Goal: Task Accomplishment & Management: Manage account settings

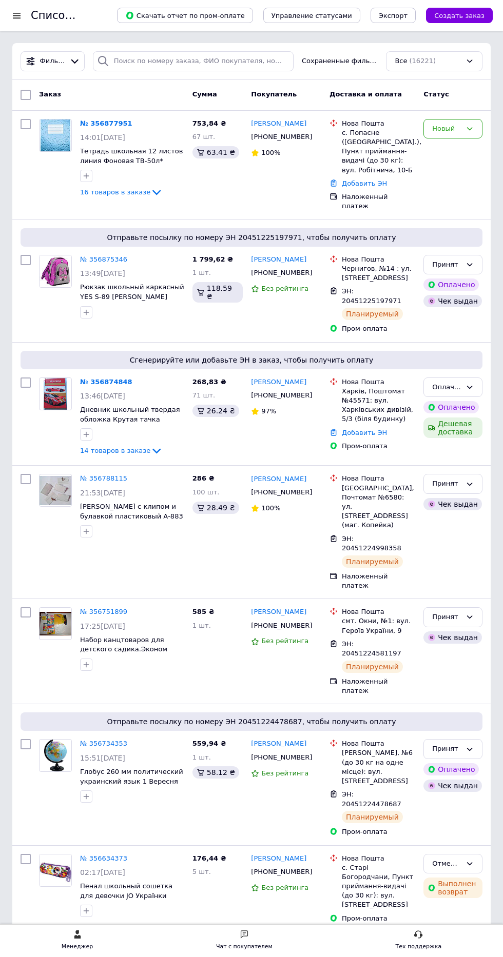
click at [104, 383] on link "№ 356874848" at bounding box center [106, 382] width 52 height 8
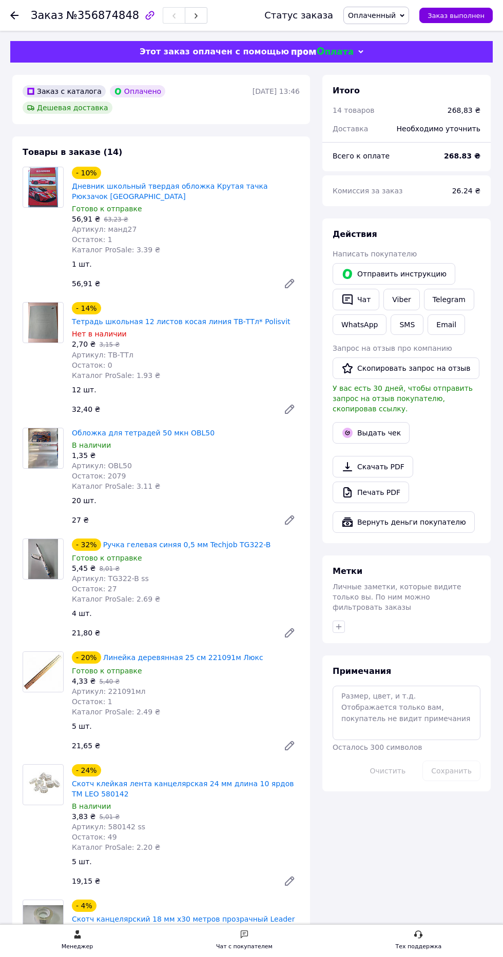
click at [388, 11] on span "Оплаченный" at bounding box center [372, 15] width 48 height 8
click at [385, 31] on li "Принят" at bounding box center [376, 35] width 65 height 15
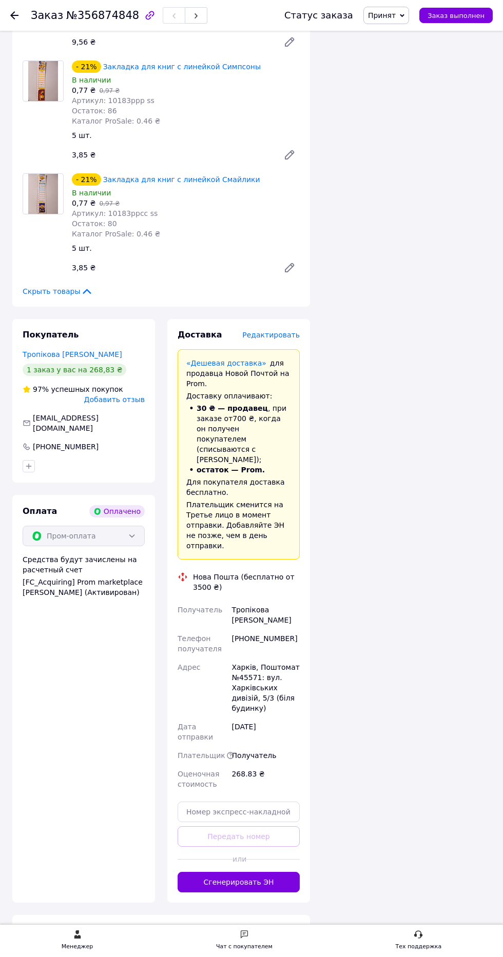
scroll to position [1636, 0]
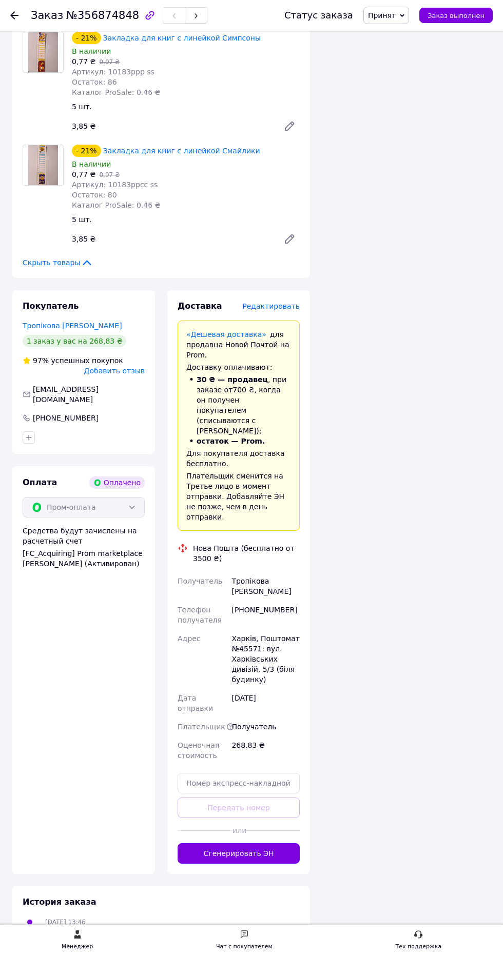
click at [280, 302] on span "Редактировать" at bounding box center [270, 306] width 57 height 8
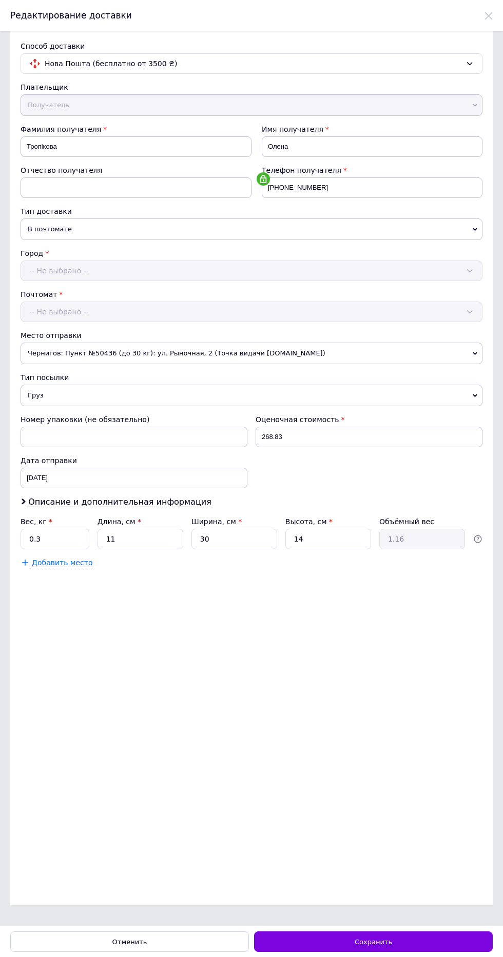
scroll to position [0, 0]
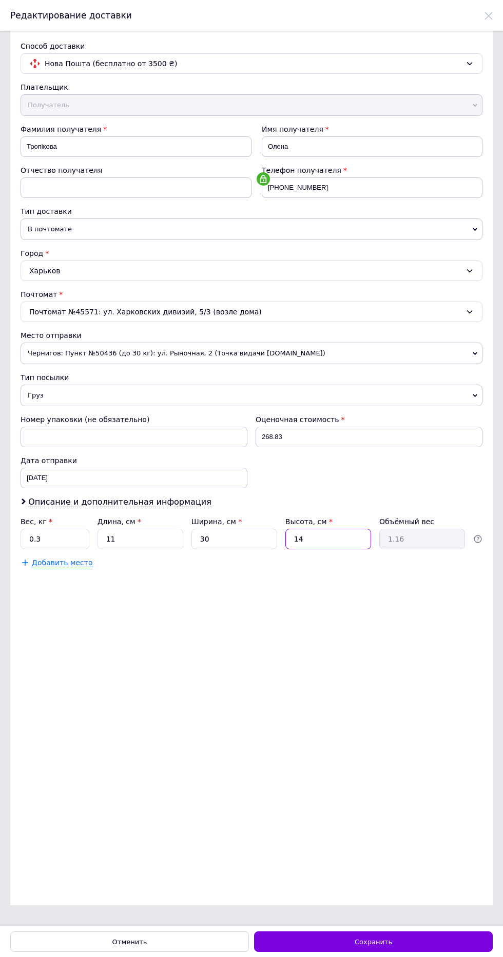
click at [327, 530] on input "14" at bounding box center [328, 539] width 86 height 21
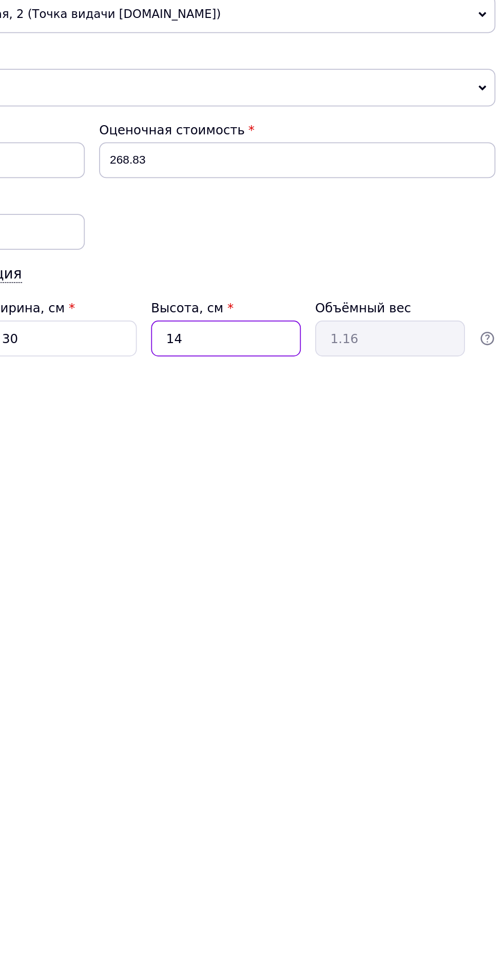
type input "1"
type input "0.1"
type input "17"
type input "1.4"
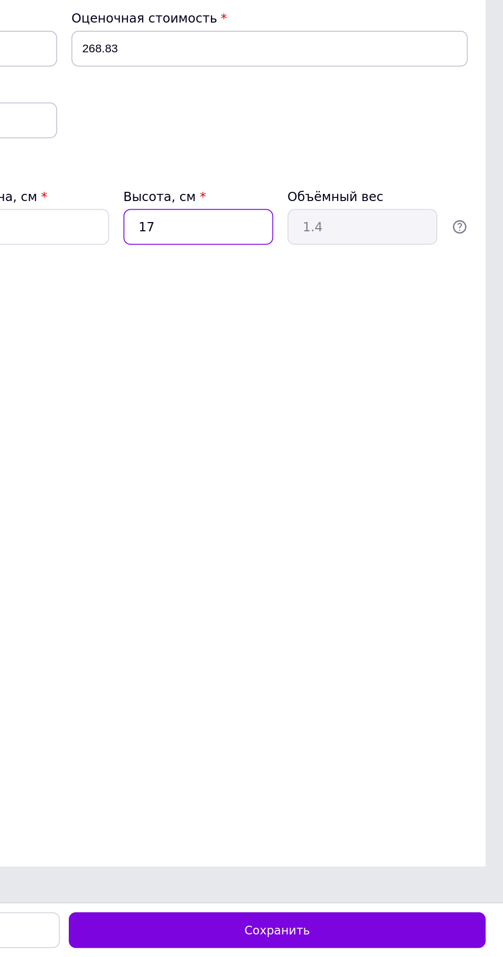
type input "17"
click at [380, 944] on span "Сохранить" at bounding box center [373, 942] width 37 height 8
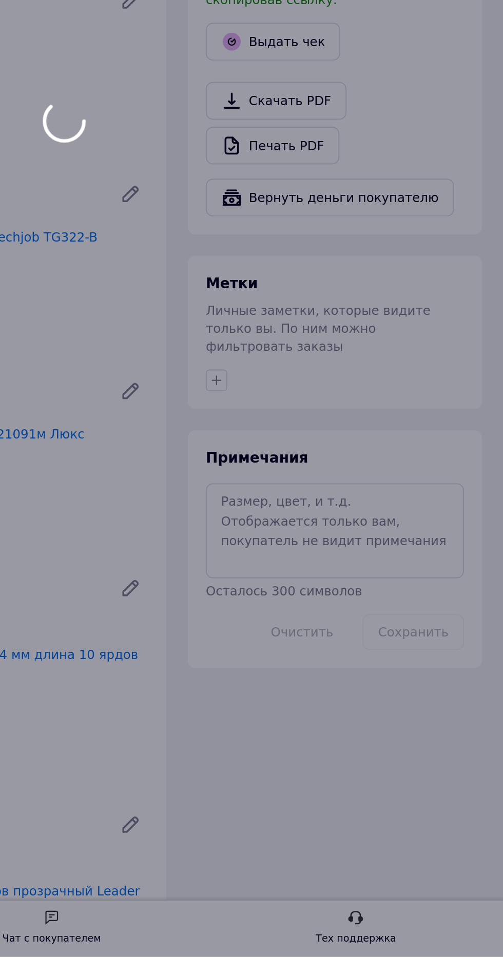
scroll to position [1384, 0]
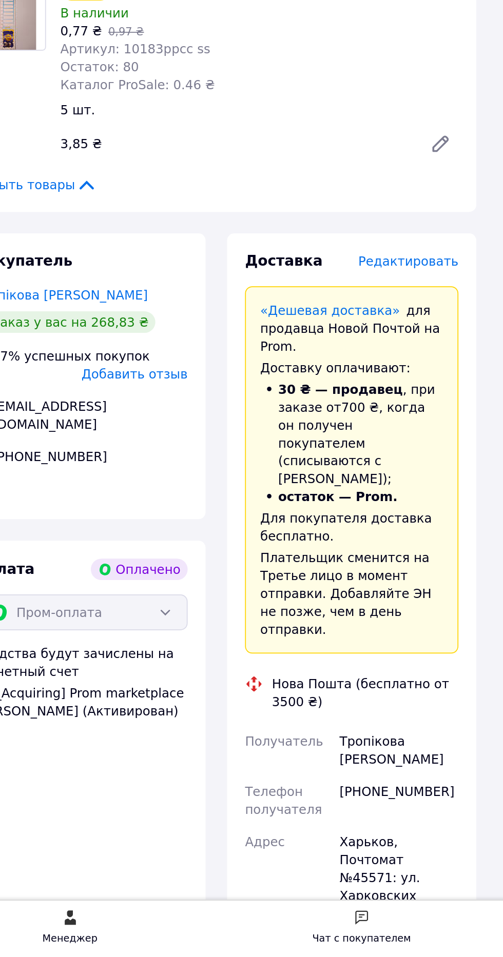
click at [274, 555] on span "Редактировать" at bounding box center [270, 559] width 57 height 8
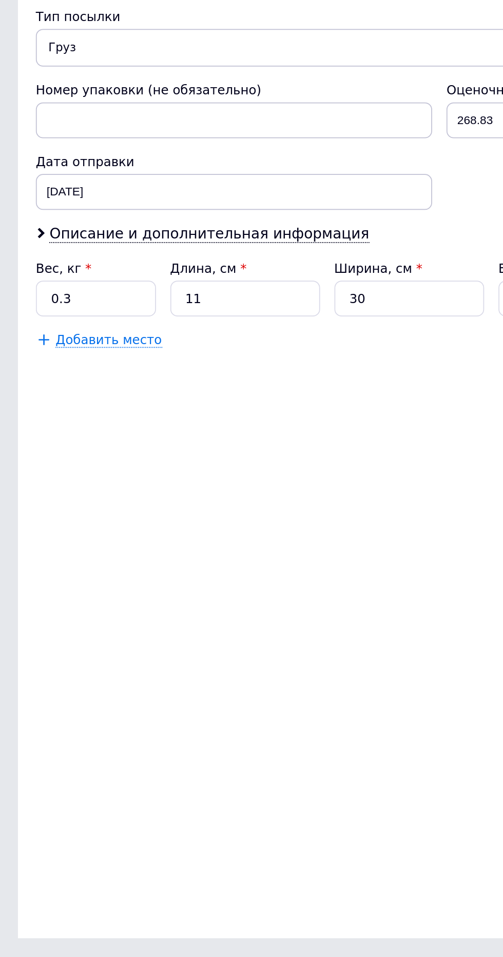
scroll to position [0, 0]
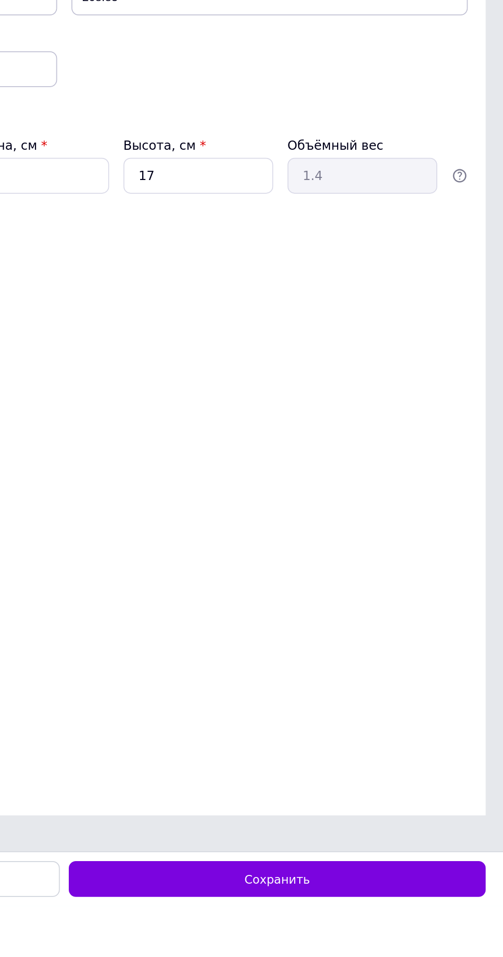
click at [386, 946] on span "Сохранить" at bounding box center [373, 942] width 37 height 8
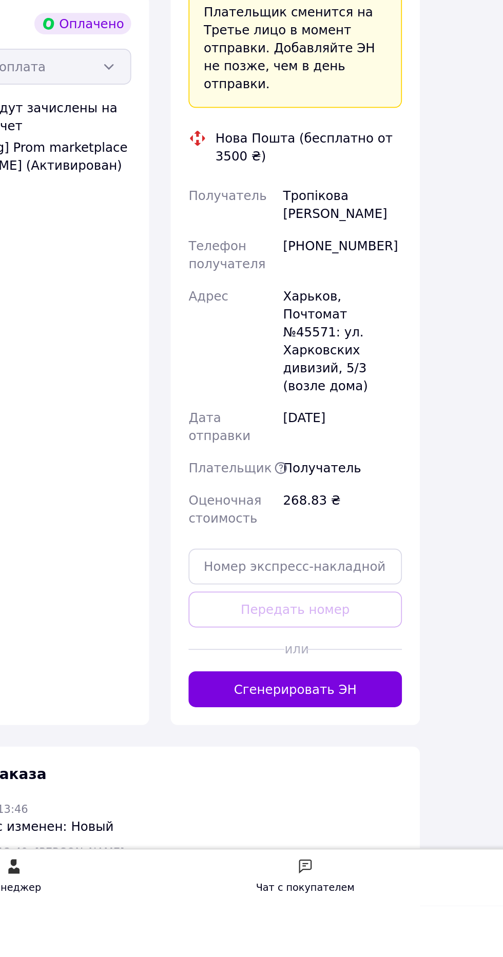
scroll to position [1667, 0]
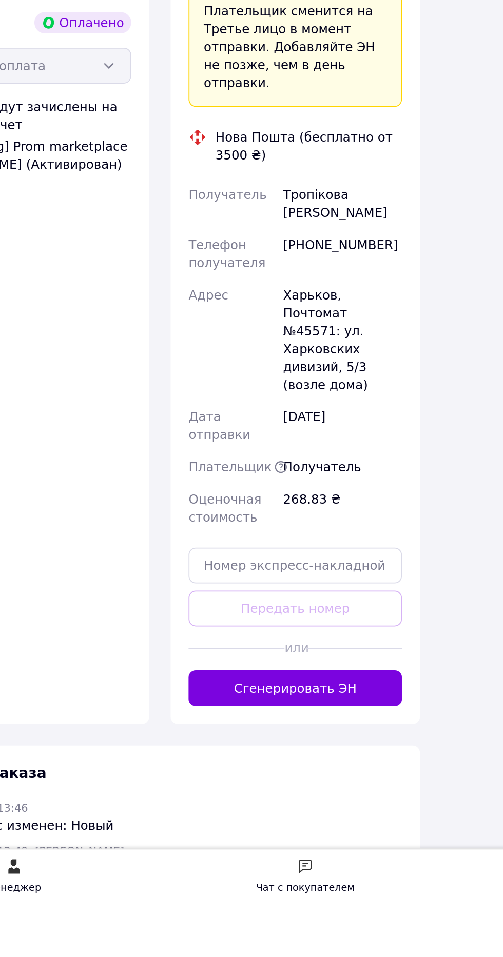
click at [236, 822] on button "Сгенерировать ЭН" at bounding box center [239, 832] width 122 height 21
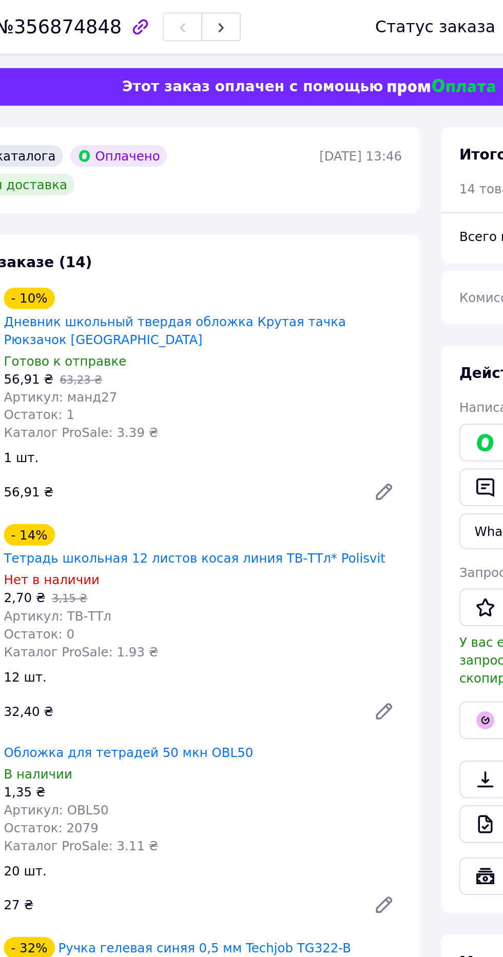
scroll to position [0, 0]
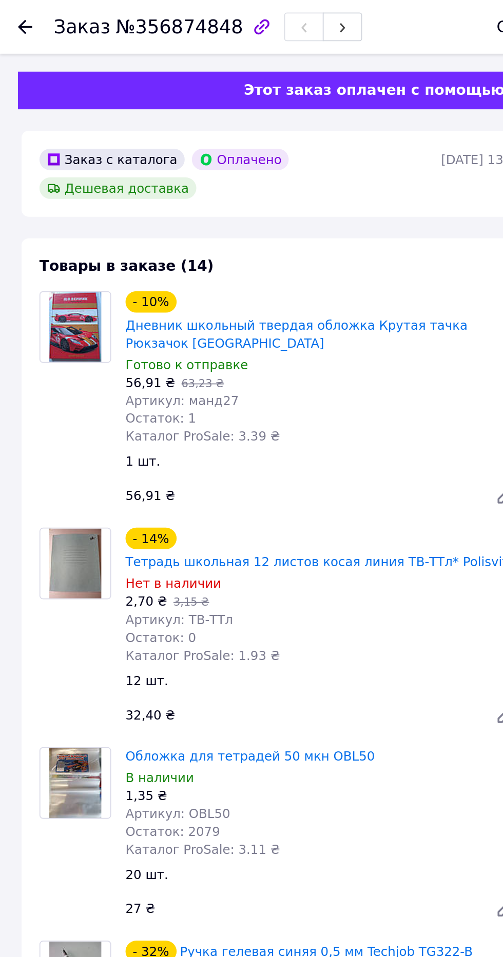
click at [15, 15] on use at bounding box center [14, 15] width 8 height 8
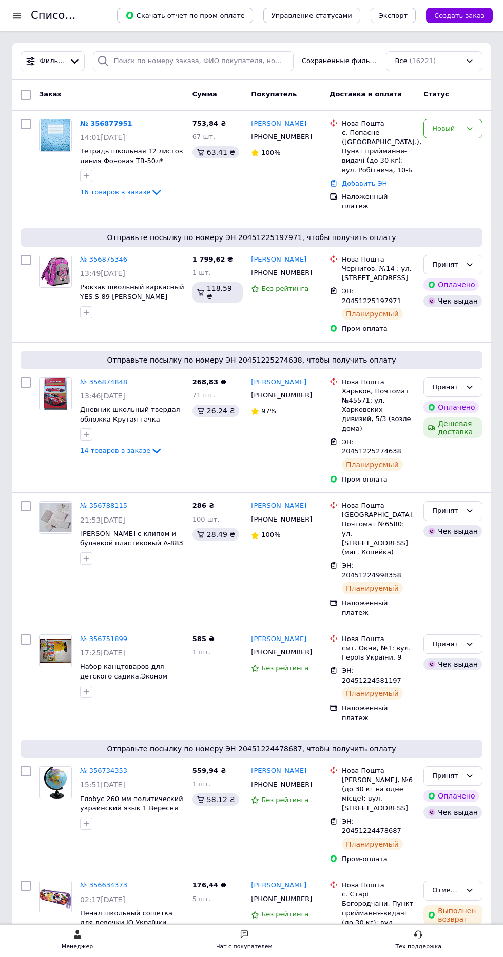
click at [102, 120] on link "№ 356877951" at bounding box center [106, 124] width 52 height 8
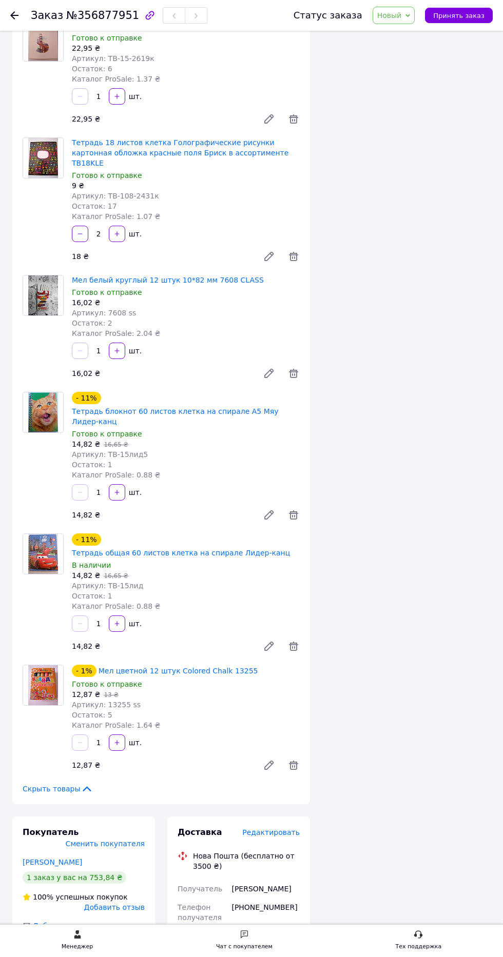
scroll to position [1730, 0]
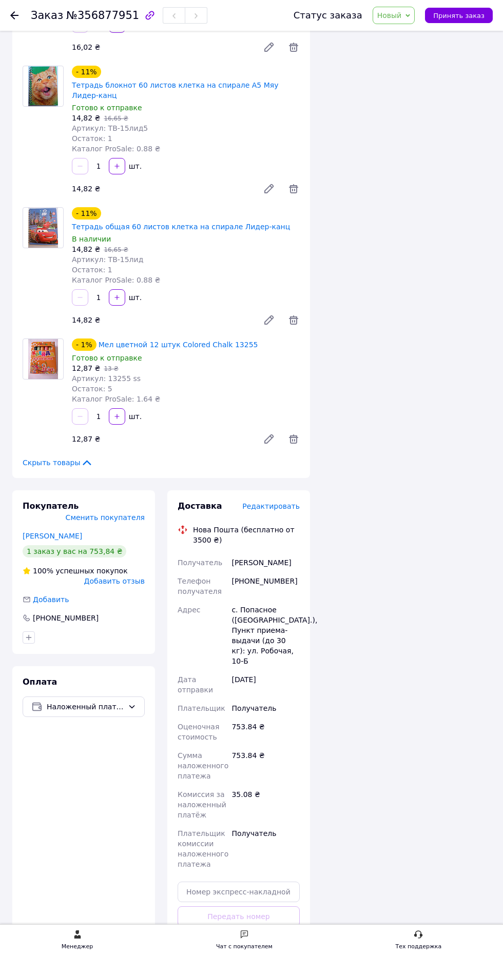
click at [286, 502] on span "Редактировать" at bounding box center [270, 506] width 57 height 8
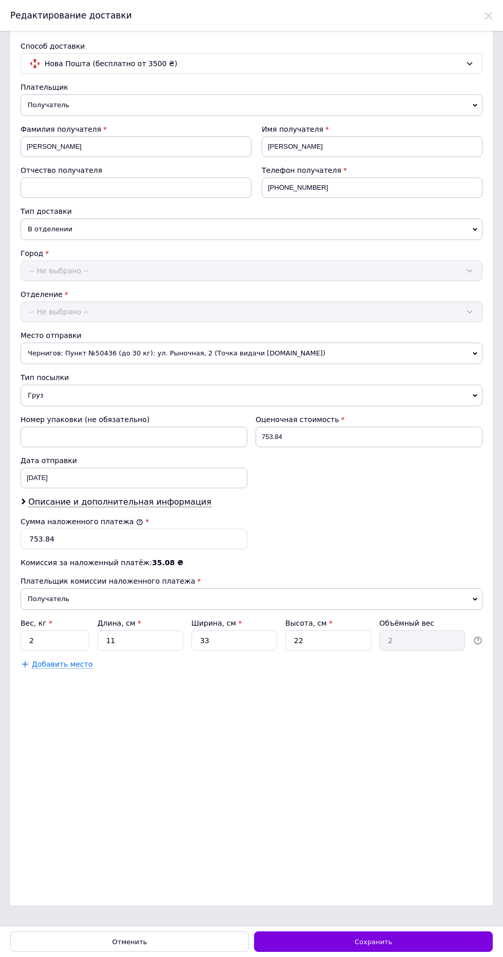
scroll to position [0, 0]
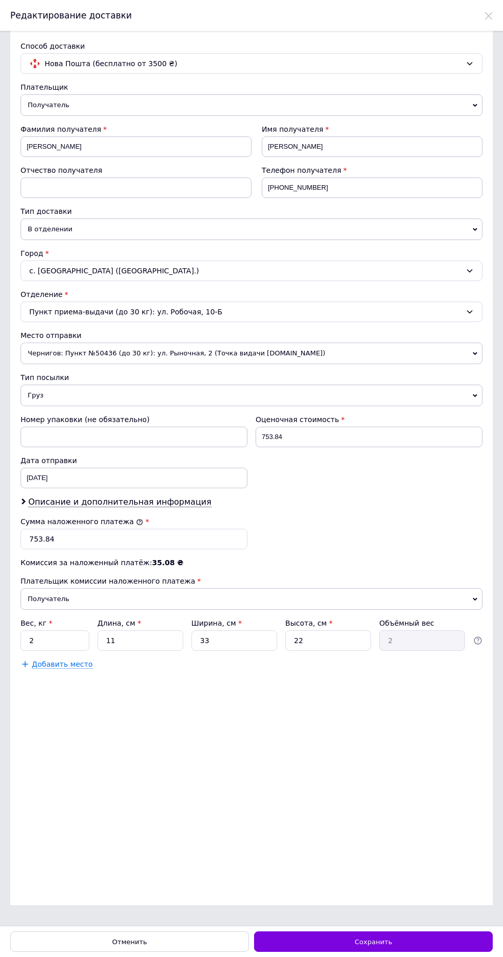
click at [386, 952] on div "Сохранить" at bounding box center [373, 942] width 239 height 21
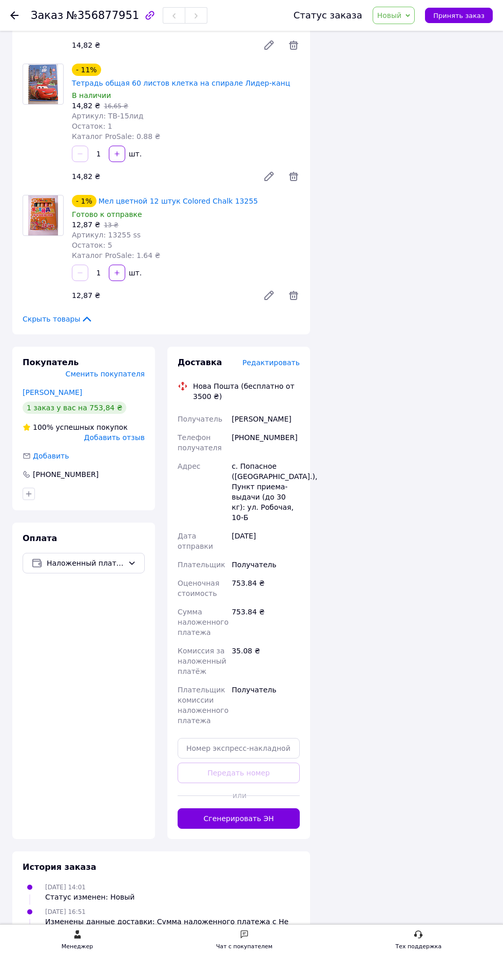
scroll to position [1967, 0]
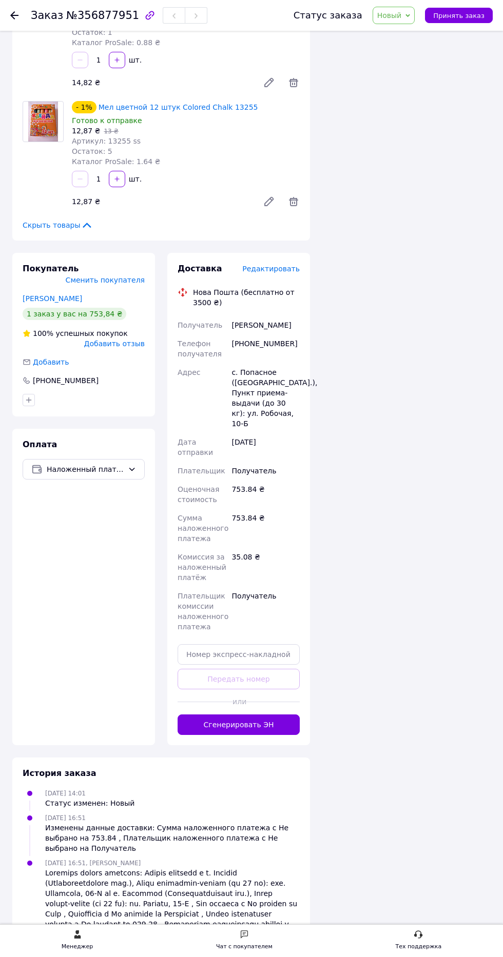
click at [226, 715] on button "Сгенерировать ЭН" at bounding box center [239, 725] width 122 height 21
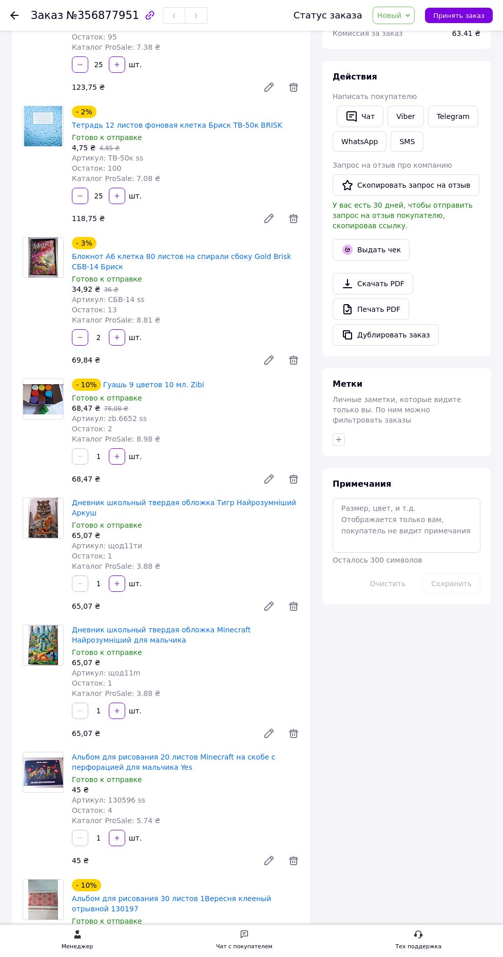
scroll to position [0, 0]
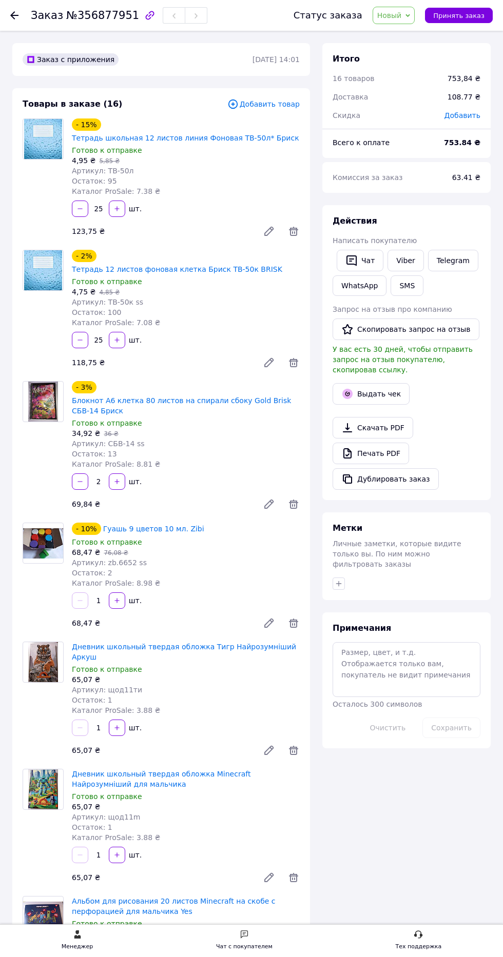
click at [15, 15] on use at bounding box center [14, 15] width 8 height 8
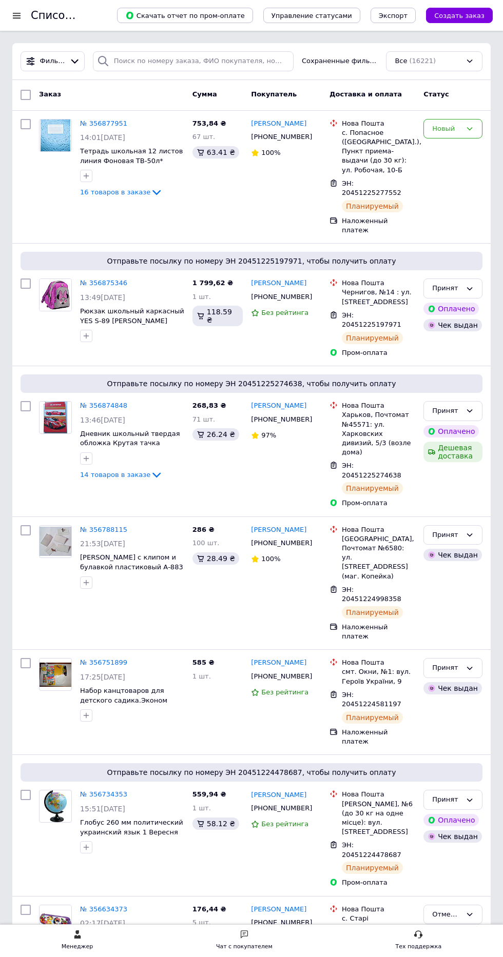
click at [17, 15] on div at bounding box center [16, 15] width 13 height 9
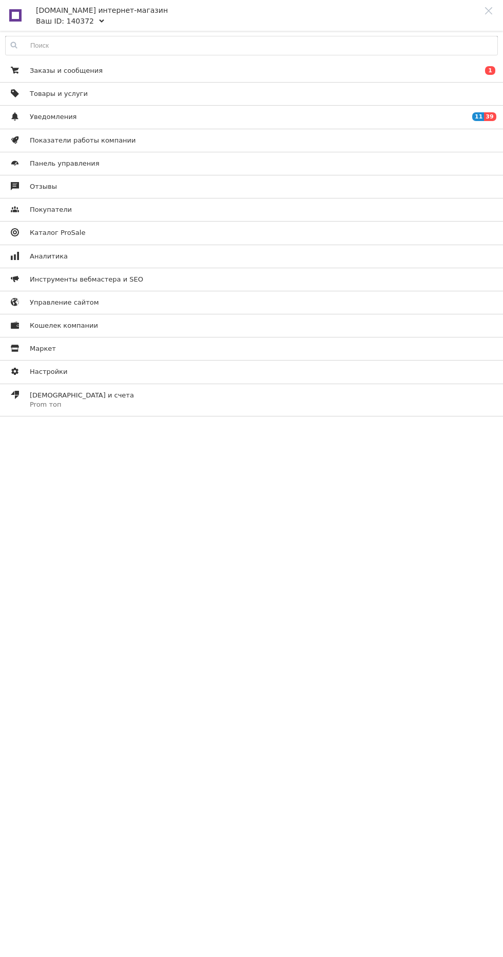
click at [100, 14] on div "[DOMAIN_NAME] интернет-магазин" at bounding box center [269, 7] width 467 height 15
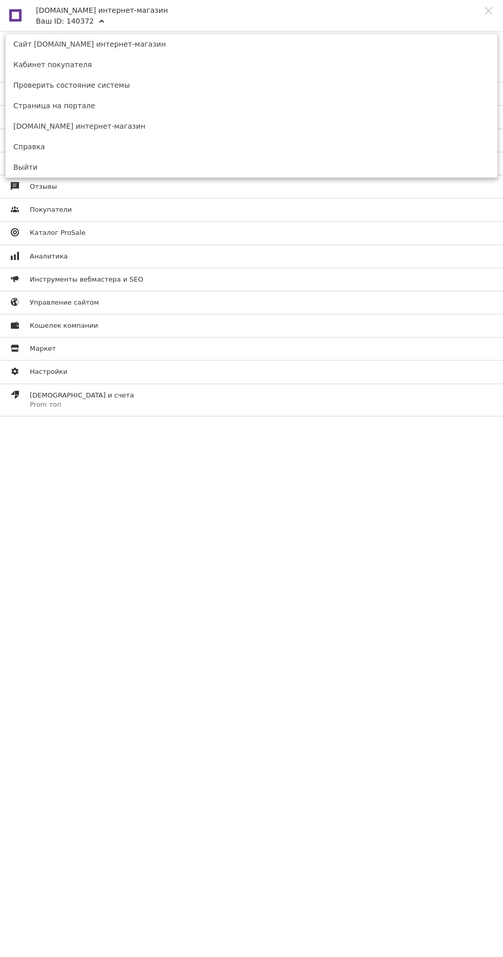
click at [86, 127] on link "[DOMAIN_NAME] интернет-магазин" at bounding box center [251, 126] width 491 height 21
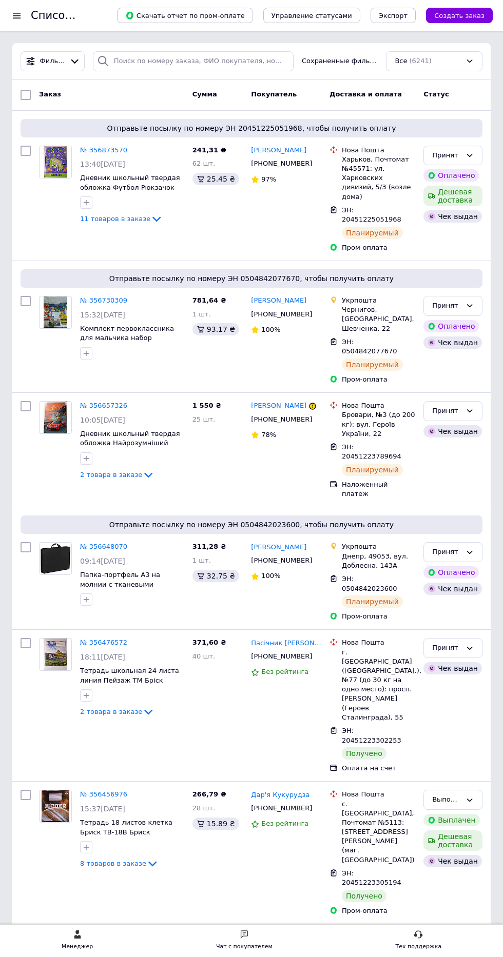
click at [451, 643] on div "Принят" at bounding box center [446, 648] width 29 height 11
click at [451, 660] on li "Выполнен" at bounding box center [453, 669] width 58 height 19
click at [17, 15] on div at bounding box center [16, 15] width 13 height 9
